Goal: Find specific page/section: Find specific page/section

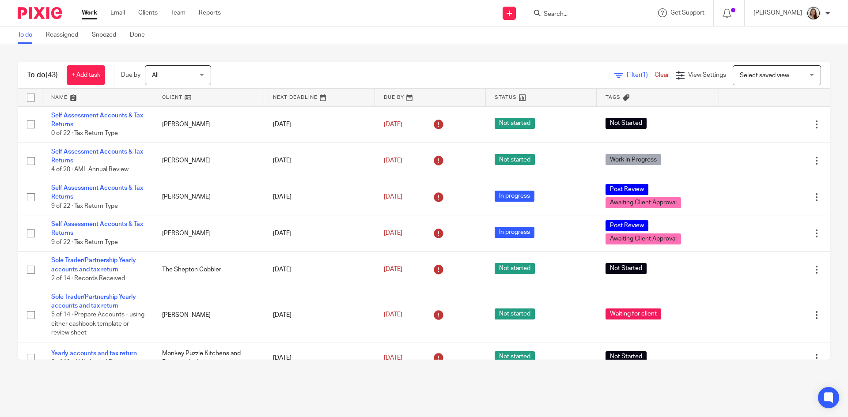
click at [577, 16] on input "Search" at bounding box center [582, 15] width 79 height 8
type input "sould"
click at [594, 34] on link at bounding box center [622, 38] width 162 height 20
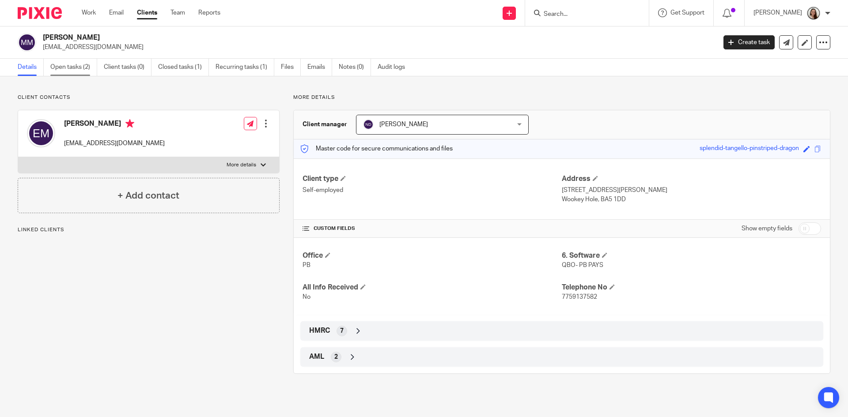
click at [75, 68] on link "Open tasks (2)" at bounding box center [73, 67] width 47 height 17
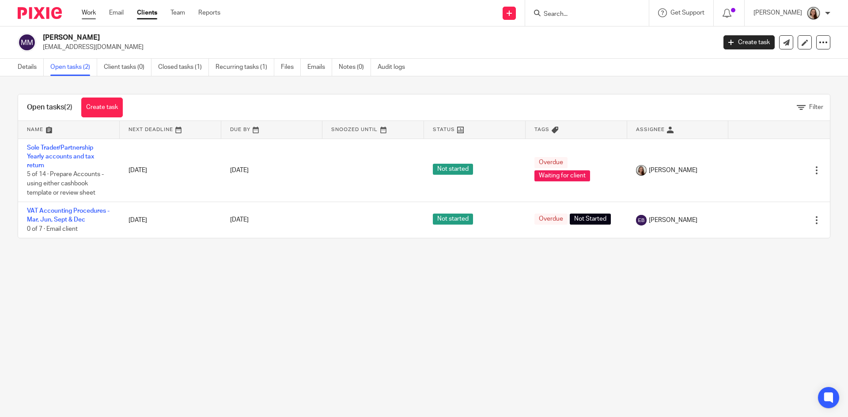
click at [86, 16] on link "Work" at bounding box center [89, 12] width 14 height 9
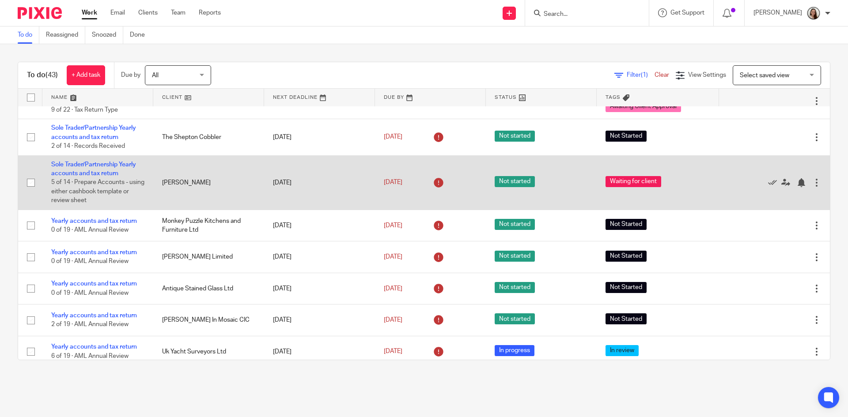
scroll to position [177, 0]
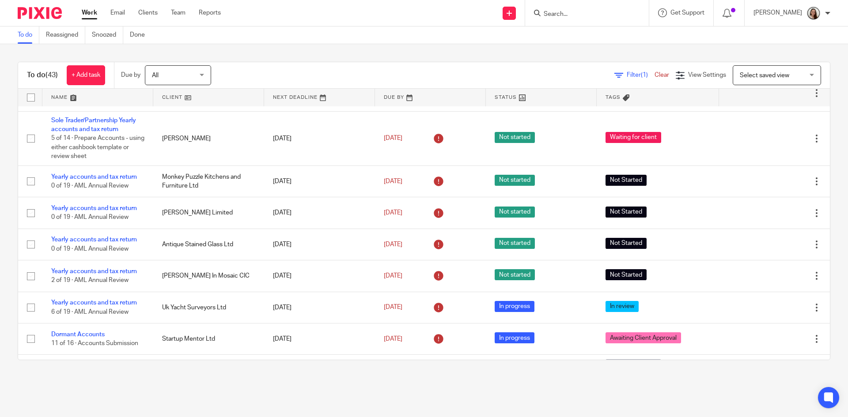
click at [583, 17] on input "Search" at bounding box center [582, 15] width 79 height 8
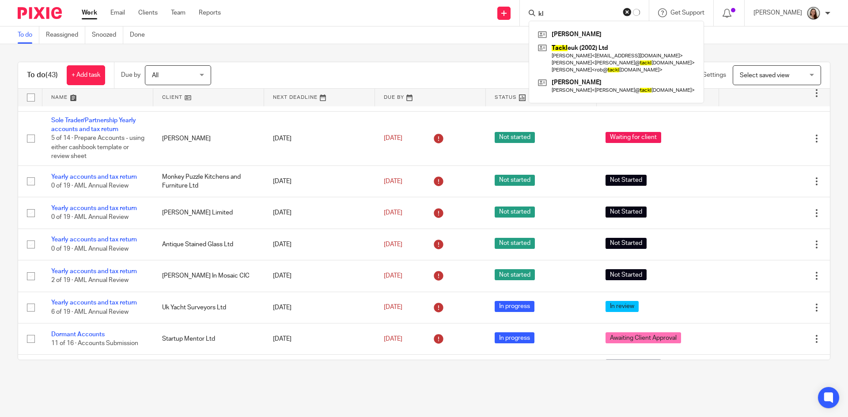
type input "l"
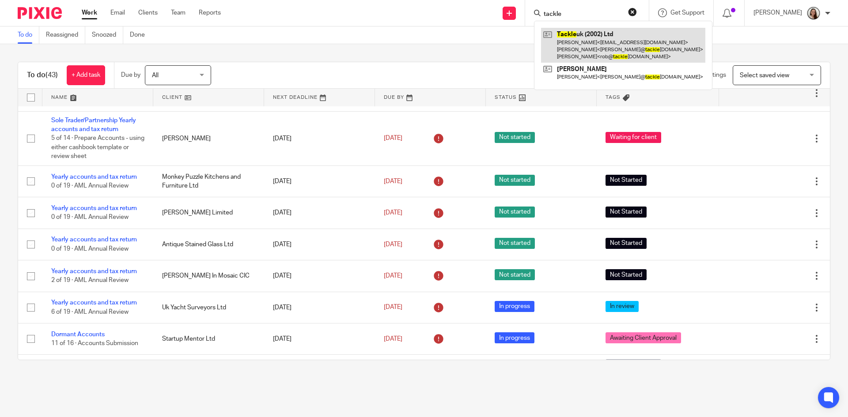
type input "tackle"
click at [637, 45] on link at bounding box center [623, 45] width 164 height 35
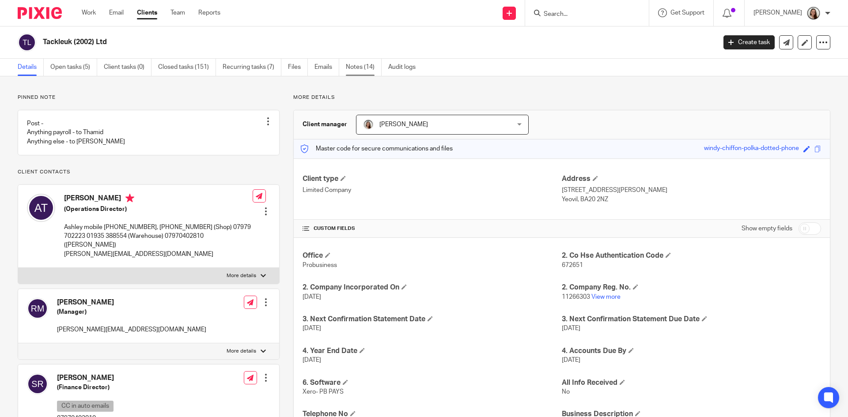
click at [363, 72] on link "Notes (14)" at bounding box center [364, 67] width 36 height 17
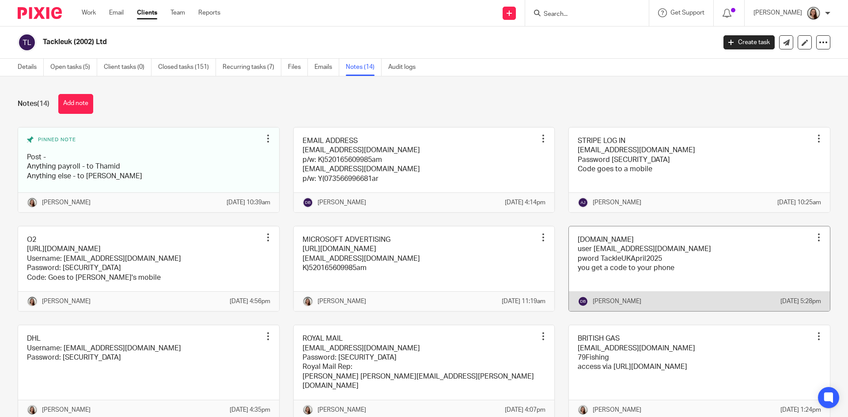
click at [680, 267] on link at bounding box center [699, 268] width 261 height 85
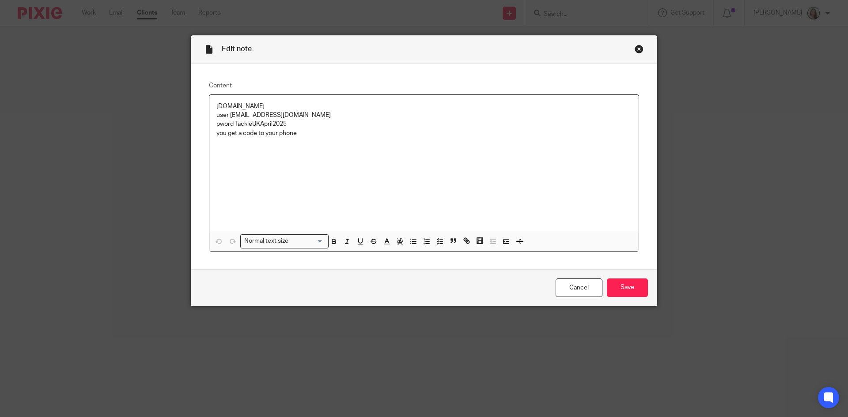
drag, startPoint x: 305, startPoint y: 105, endPoint x: 157, endPoint y: 98, distance: 147.6
click at [157, 98] on div "Edit note Content [DOMAIN_NAME] user [EMAIL_ADDRESS][DOMAIN_NAME] pword TackleU…" at bounding box center [424, 208] width 848 height 417
copy p "[DOMAIN_NAME]"
drag, startPoint x: 306, startPoint y: 116, endPoint x: 228, endPoint y: 113, distance: 77.7
click at [228, 113] on p "user [EMAIL_ADDRESS][DOMAIN_NAME]" at bounding box center [423, 115] width 415 height 9
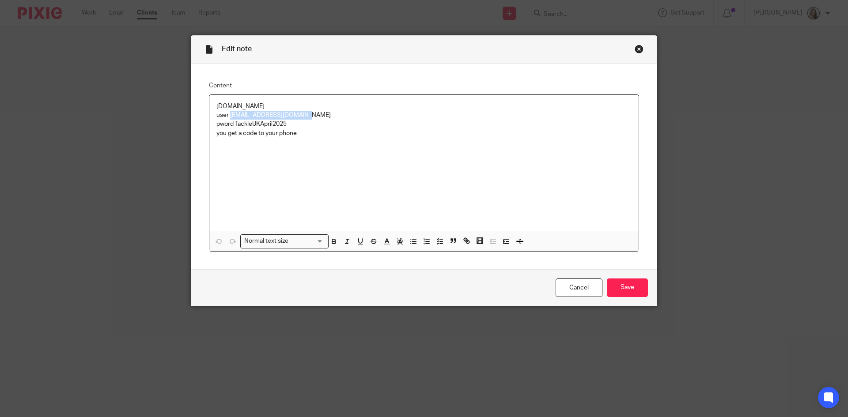
copy p "[EMAIL_ADDRESS][DOMAIN_NAME]"
click at [634, 45] on div "Close this dialog window" at bounding box center [638, 49] width 9 height 9
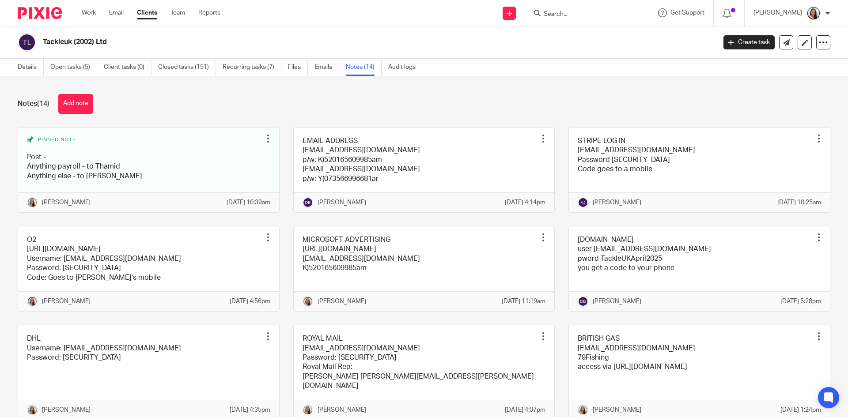
click at [557, 19] on div at bounding box center [587, 13] width 124 height 26
click at [569, 19] on div at bounding box center [587, 13] width 124 height 26
click at [576, 18] on input "Search" at bounding box center [582, 15] width 79 height 8
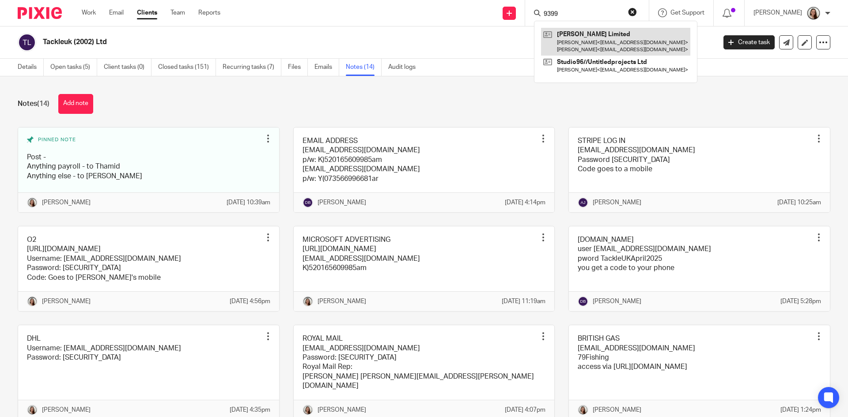
type input "9399"
click at [616, 37] on link at bounding box center [615, 41] width 149 height 27
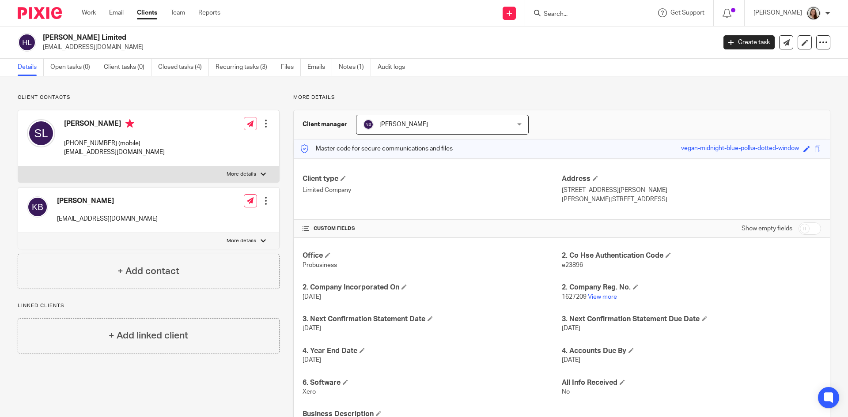
click at [606, 12] on input "Search" at bounding box center [582, 15] width 79 height 8
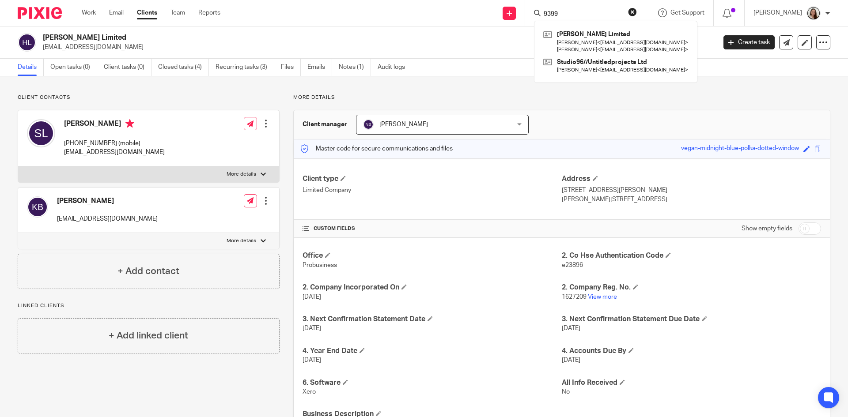
type input "9399"
click at [637, 8] on button "reset" at bounding box center [632, 12] width 9 height 9
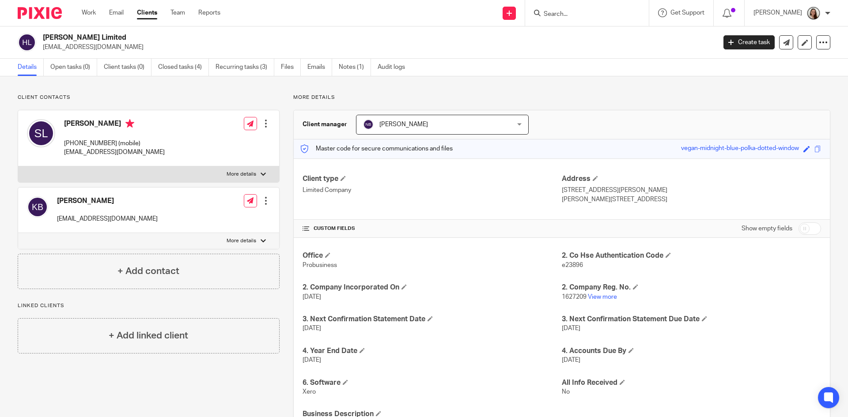
click at [354, 22] on div "Send new email Create task Add client Get Support Contact Support Help Document…" at bounding box center [541, 13] width 614 height 26
